Goal: Transaction & Acquisition: Purchase product/service

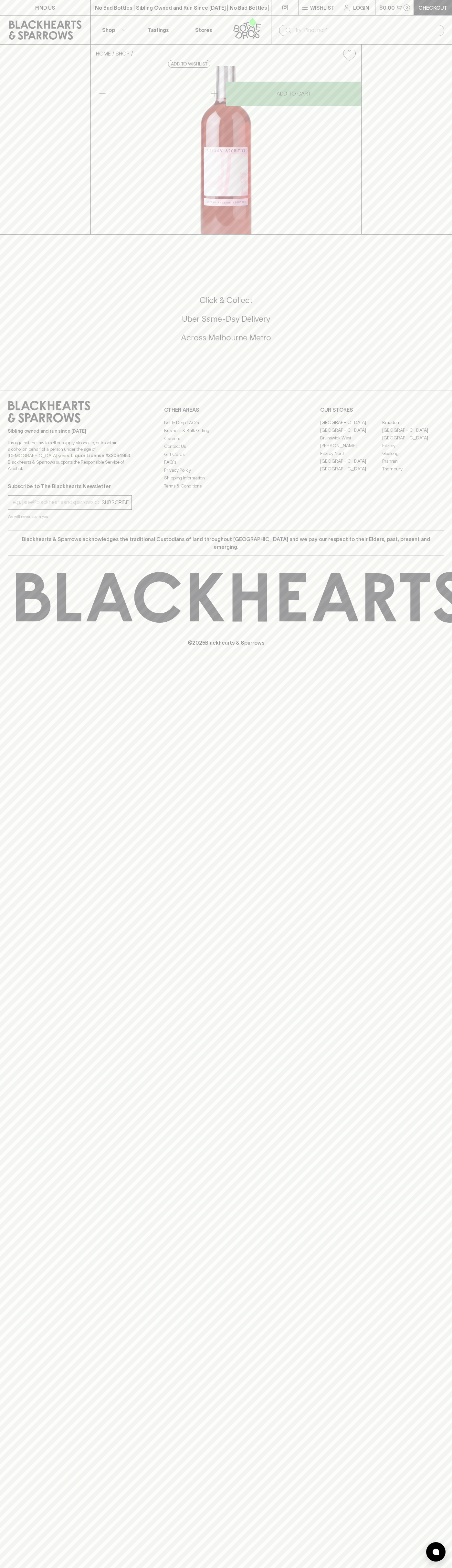
click at [420, 971] on div "FIND US | No Bad Bottles | Sibling Owned and Run Since [DATE] | No Bad Bottles …" at bounding box center [226, 784] width 452 height 1568
click at [147, 1568] on html "FIND US | No Bad Bottles | Sibling Owned and Run Since 2006 | No Bad Bottles | …" at bounding box center [226, 784] width 452 height 1568
click at [21, 520] on div "Subscribe to The Blackhearts Newsletter SUBSCRIBE We will never spam you" at bounding box center [69, 499] width 124 height 42
